Goal: Task Accomplishment & Management: Manage account settings

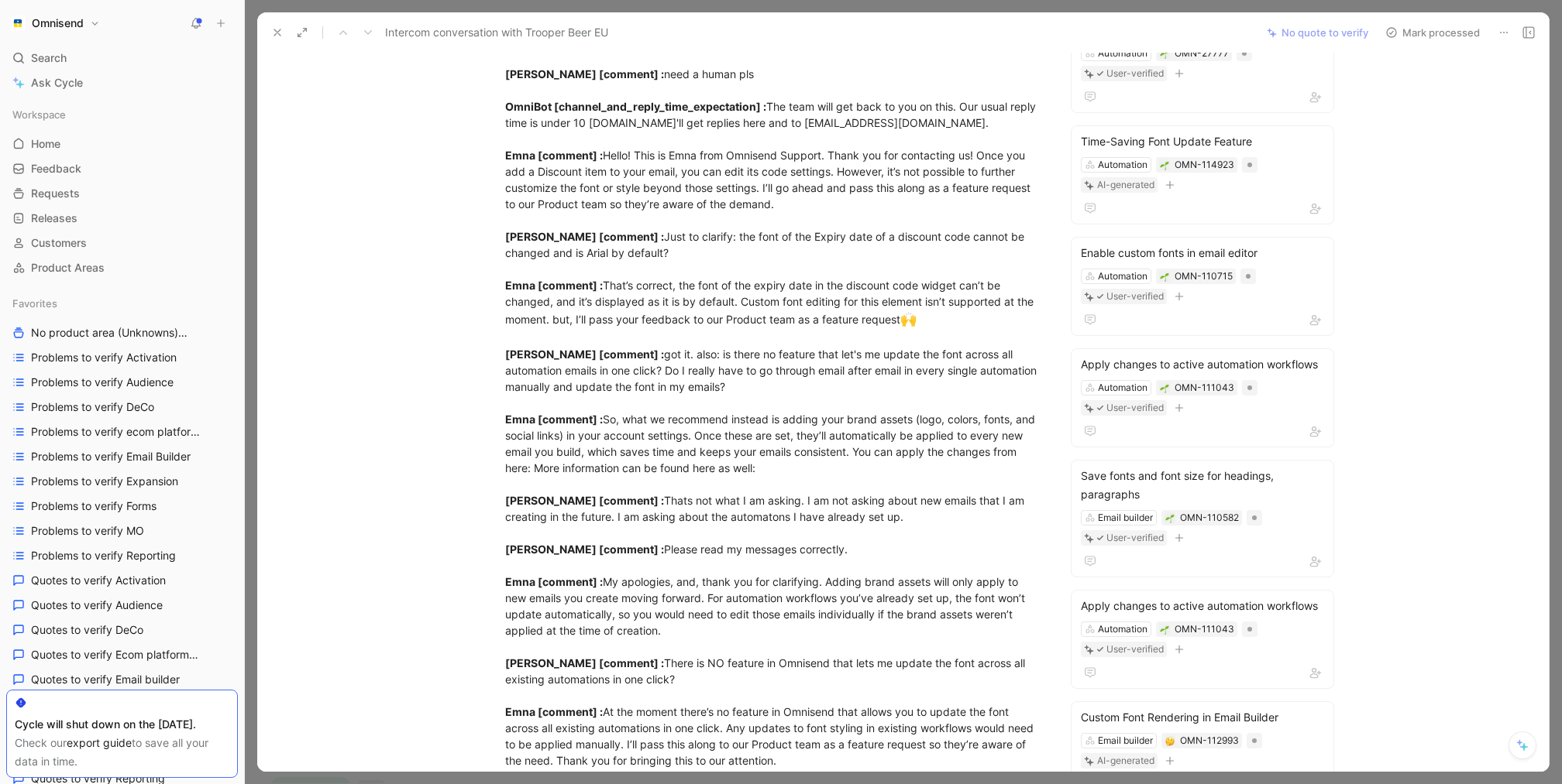
scroll to position [378, 0]
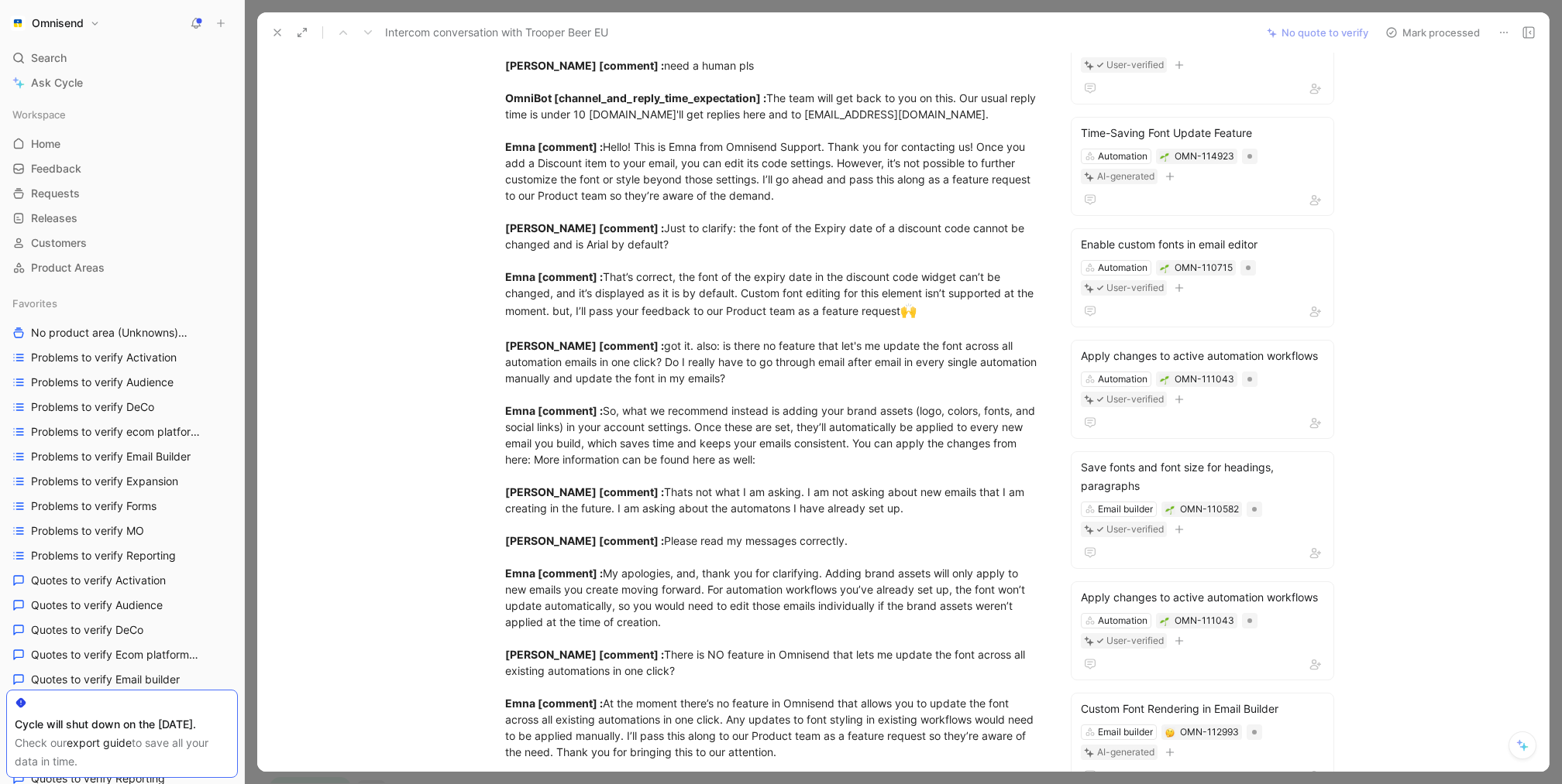
click at [274, 33] on icon at bounding box center [277, 32] width 13 height 13
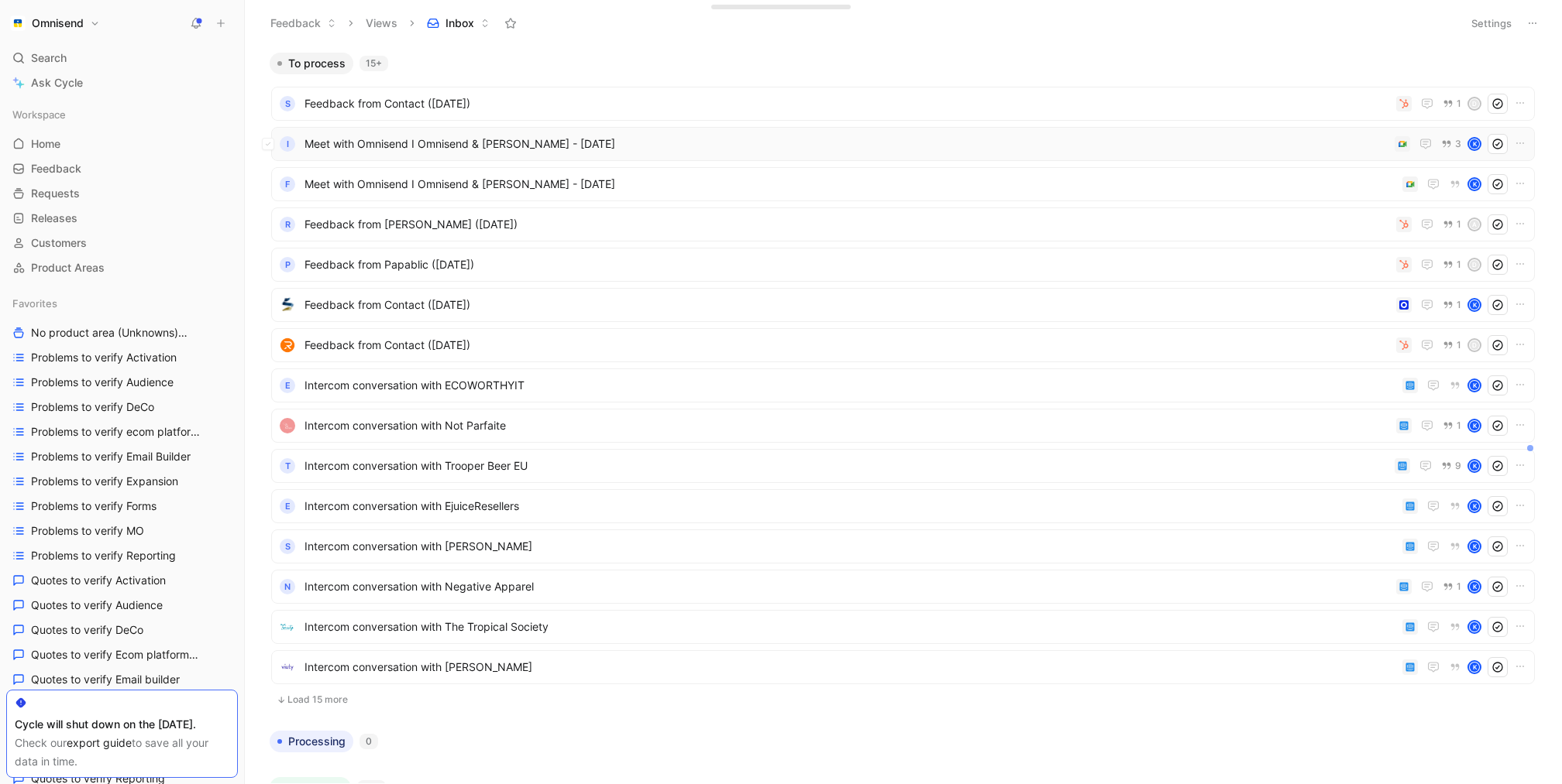
click at [1067, 141] on span "Meet with Omnisend I Omnisend & [PERSON_NAME] - [DATE]" at bounding box center [846, 144] width 1083 height 19
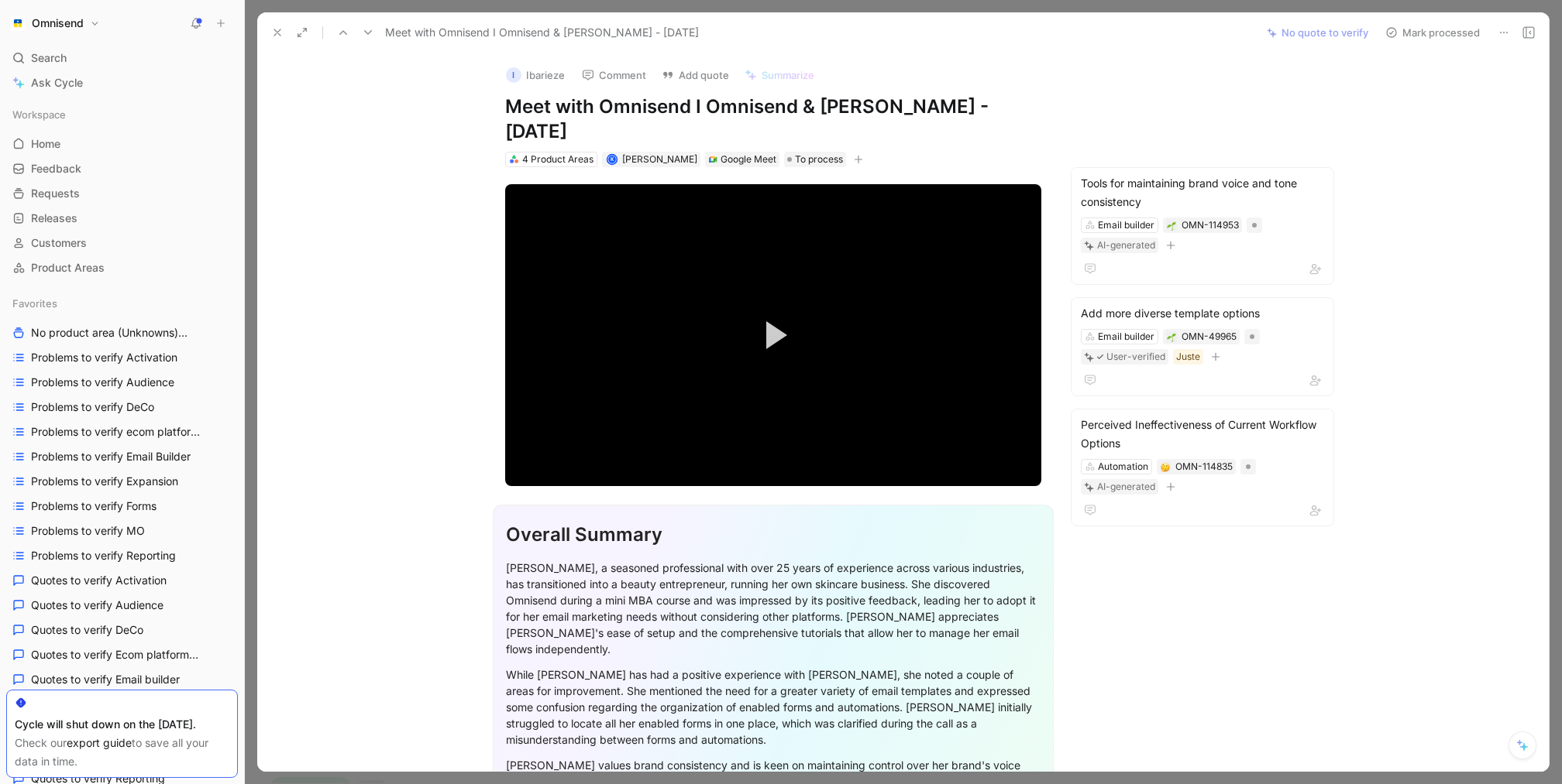
click at [277, 29] on icon at bounding box center [277, 32] width 13 height 13
